Goal: Find specific page/section: Find specific page/section

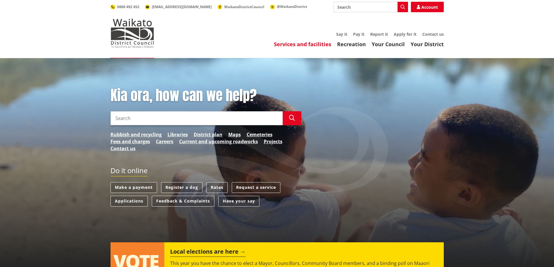
click at [310, 43] on link "Services and facilities" at bounding box center [302, 44] width 57 height 7
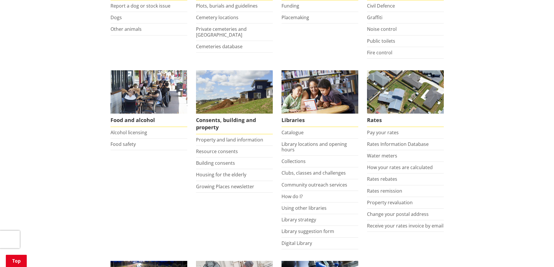
scroll to position [175, 0]
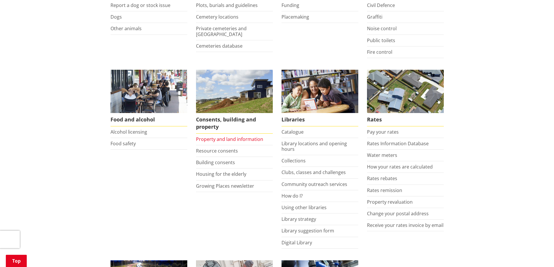
click at [233, 138] on link "Property and land information" at bounding box center [229, 139] width 67 height 6
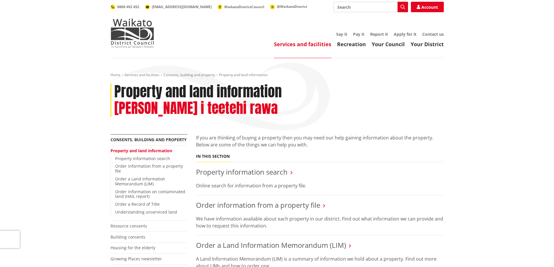
scroll to position [29, 0]
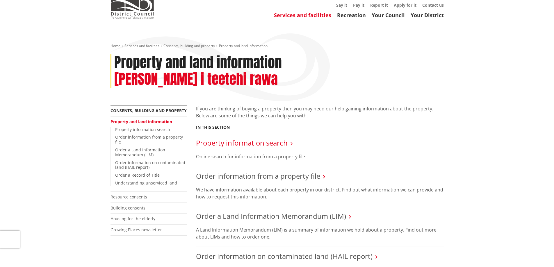
click at [279, 138] on link "Property information search" at bounding box center [242, 143] width 92 height 10
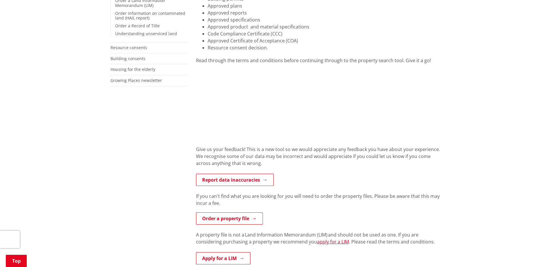
scroll to position [145, 0]
